Goal: Navigation & Orientation: Understand site structure

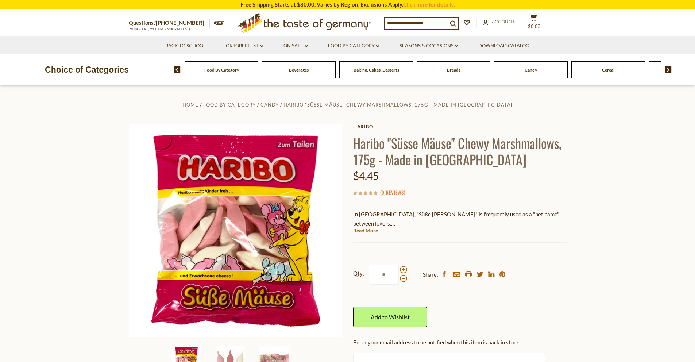
click at [364, 40] on li "Food By Category dropdown_arrow All Food By Category Taste of Germany Collectio…" at bounding box center [354, 45] width 70 height 18
click at [364, 44] on link "Food By Category dropdown_arrow" at bounding box center [353, 46] width 51 height 8
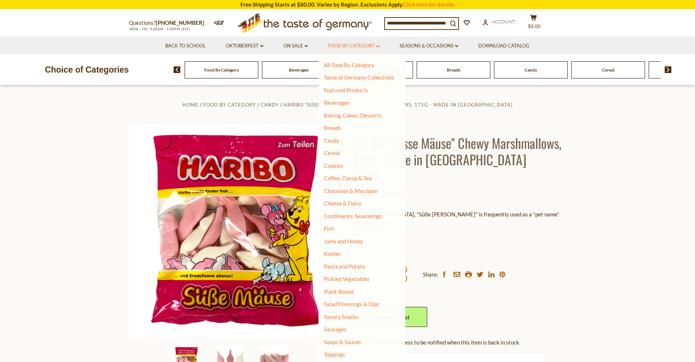
click at [364, 44] on link "Food By Category dropdown_arrow" at bounding box center [353, 46] width 51 height 8
